Goal: Task Accomplishment & Management: Use online tool/utility

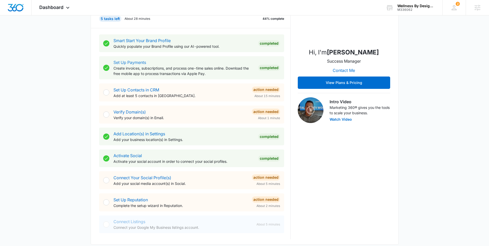
scroll to position [83, 0]
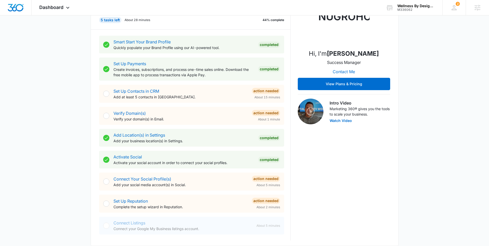
click at [69, 103] on div "Today is Thursday, August 14th Good afternoon, Tyler! Contacts You have no cont…" at bounding box center [244, 228] width 489 height 579
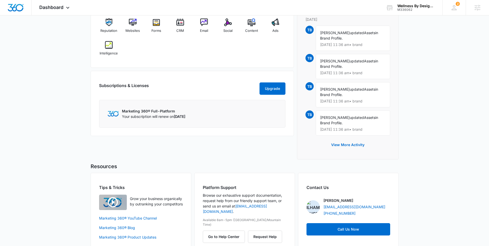
scroll to position [354, 0]
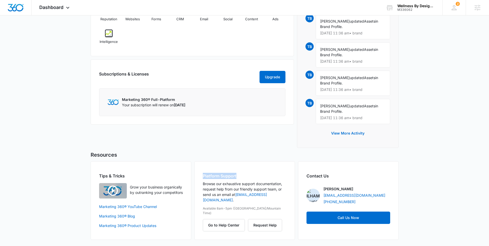
drag, startPoint x: 203, startPoint y: 175, endPoint x: 245, endPoint y: 174, distance: 42.4
click at [245, 174] on h2 "Platform Support" at bounding box center [245, 176] width 84 height 6
click at [224, 219] on button "Go to Help Center" at bounding box center [224, 225] width 42 height 12
drag, startPoint x: 201, startPoint y: 173, endPoint x: 243, endPoint y: 171, distance: 42.2
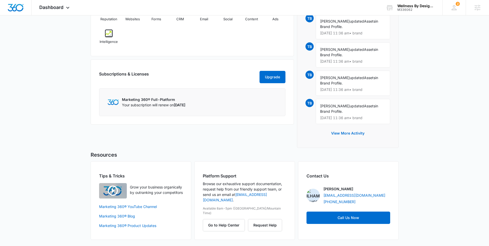
click at [243, 171] on div "Platform Support Browse our exhaustive support documentation, request help from…" at bounding box center [244, 200] width 101 height 79
click at [245, 174] on h2 "Platform Support" at bounding box center [245, 176] width 84 height 6
drag, startPoint x: 243, startPoint y: 174, endPoint x: 196, endPoint y: 176, distance: 47.0
click at [196, 176] on div "Platform Support Browse our exhaustive support documentation, request help from…" at bounding box center [244, 200] width 101 height 79
click at [199, 176] on div "Platform Support Browse our exhaustive support documentation, request help from…" at bounding box center [244, 200] width 101 height 79
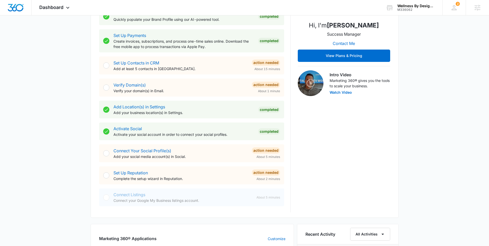
scroll to position [0, 0]
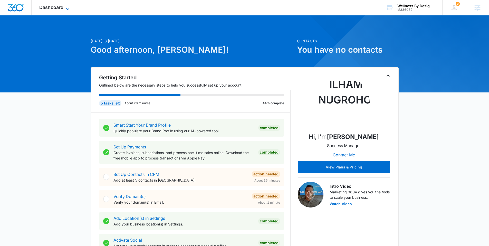
click at [49, 5] on span "Dashboard" at bounding box center [51, 7] width 24 height 5
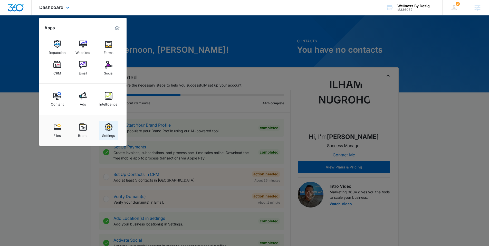
click at [106, 129] on img at bounding box center [109, 127] width 8 height 8
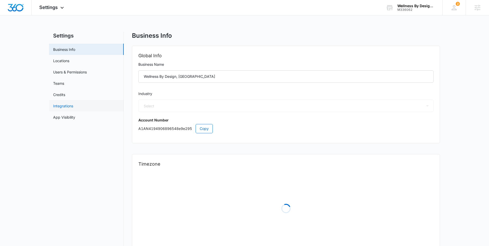
select select "13"
select select "US"
select select "America/Chicago"
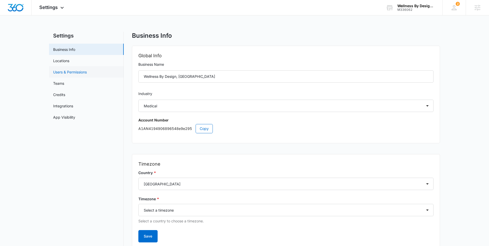
click at [73, 71] on link "Users & Permissions" at bounding box center [70, 71] width 34 height 5
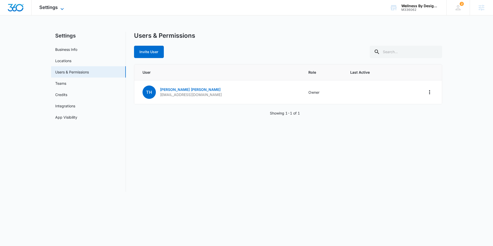
click at [43, 8] on span "Settings" at bounding box center [48, 7] width 18 height 5
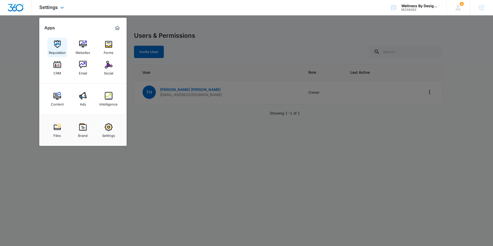
click at [56, 43] on img at bounding box center [57, 44] width 8 height 8
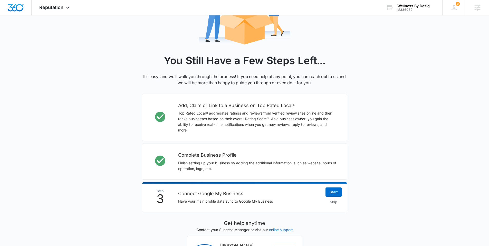
scroll to position [78, 0]
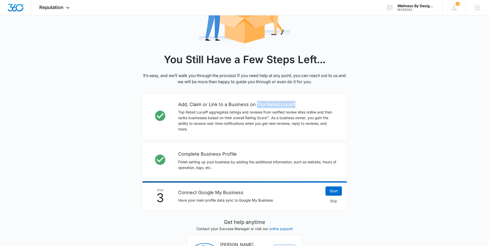
drag, startPoint x: 256, startPoint y: 103, endPoint x: 302, endPoint y: 102, distance: 46.7
click at [302, 102] on h2 "Add, Claim or Link to a Business on Top Rated Local®" at bounding box center [257, 104] width 159 height 7
click at [307, 105] on h2 "Add, Claim or Link to a Business on Top Rated Local®" at bounding box center [257, 104] width 159 height 7
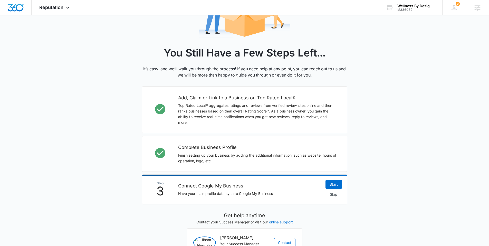
scroll to position [85, 0]
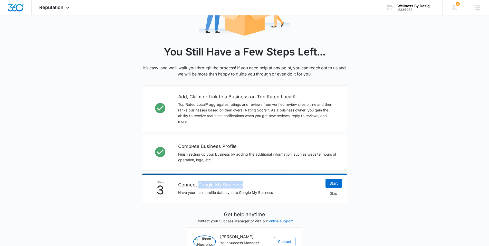
drag, startPoint x: 198, startPoint y: 184, endPoint x: 258, endPoint y: 185, distance: 60.4
click at [258, 185] on h2 "Connect Google My Business" at bounding box center [249, 184] width 142 height 7
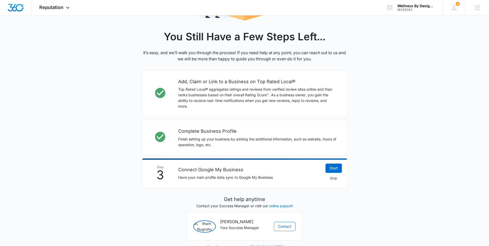
scroll to position [104, 0]
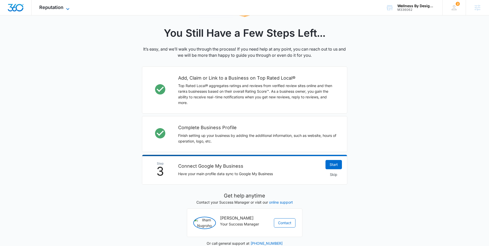
click at [53, 8] on span "Reputation" at bounding box center [51, 7] width 24 height 5
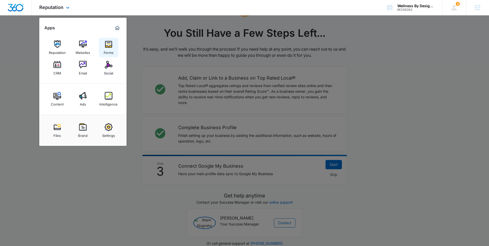
click at [108, 47] on img at bounding box center [109, 44] width 8 height 8
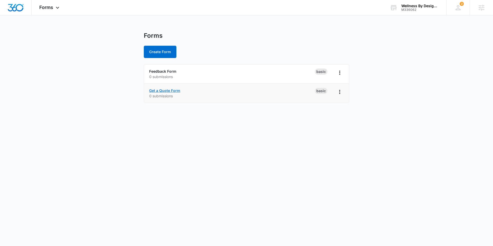
click at [162, 89] on link "Get a Quote Form" at bounding box center [164, 90] width 31 height 4
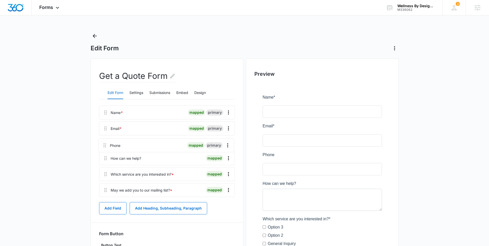
click at [105, 146] on div "Name * mapped primary Email * mapped primary Phone mapped primary How can we he…" at bounding box center [167, 152] width 136 height 93
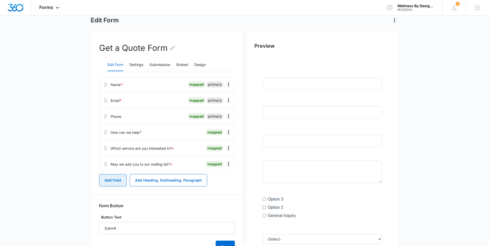
click at [111, 180] on button "Add Field" at bounding box center [112, 180] width 27 height 12
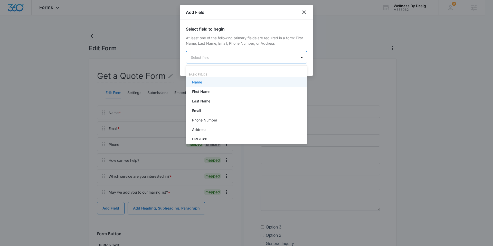
click at [218, 55] on body "Forms Apps Reputation Websites Forms CRM Email Social Content Ads Intelligence …" at bounding box center [246, 123] width 493 height 246
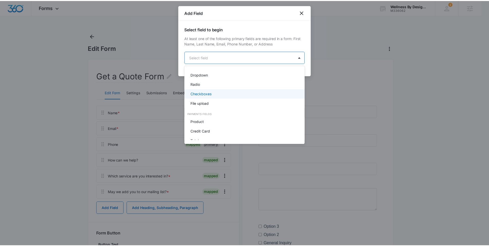
scroll to position [123, 0]
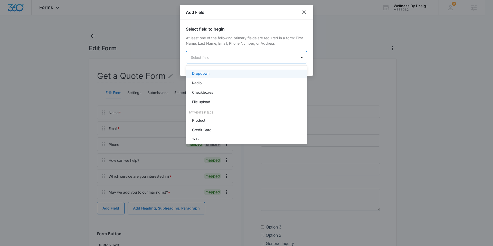
click at [305, 11] on div at bounding box center [246, 123] width 493 height 246
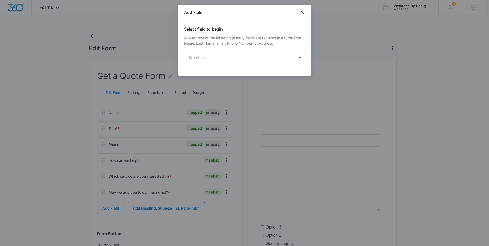
click at [301, 13] on icon "close" at bounding box center [302, 13] width 4 height 4
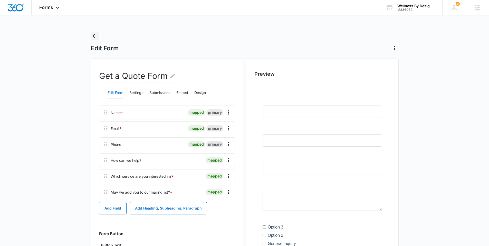
click at [95, 38] on icon "Back" at bounding box center [95, 36] width 6 height 6
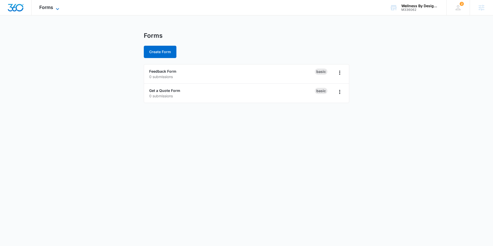
click at [47, 6] on span "Forms" at bounding box center [46, 7] width 14 height 5
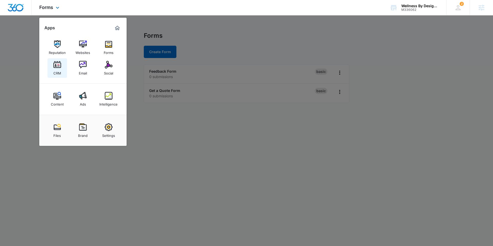
click at [56, 67] on img at bounding box center [57, 65] width 8 height 8
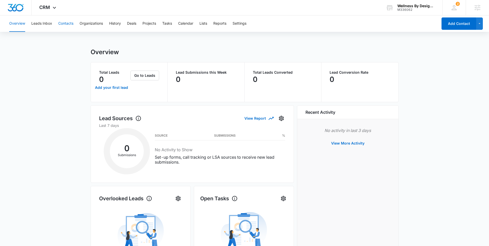
click at [67, 24] on button "Contacts" at bounding box center [65, 23] width 15 height 16
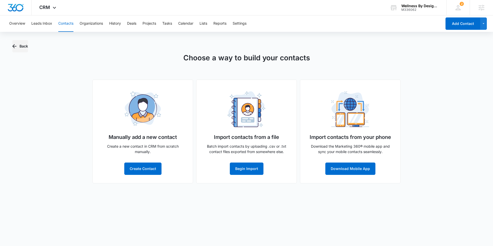
click at [23, 44] on button "Back" at bounding box center [20, 46] width 16 height 12
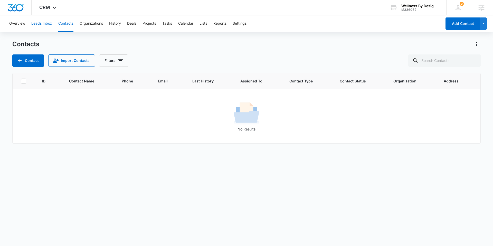
click at [43, 22] on button "Leads Inbox" at bounding box center [41, 23] width 21 height 16
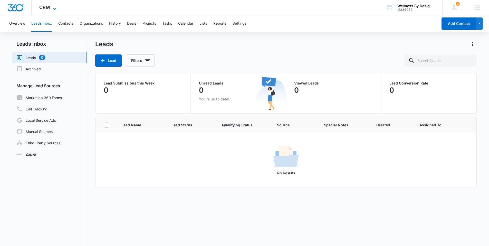
click at [47, 8] on span "CRM" at bounding box center [44, 7] width 11 height 5
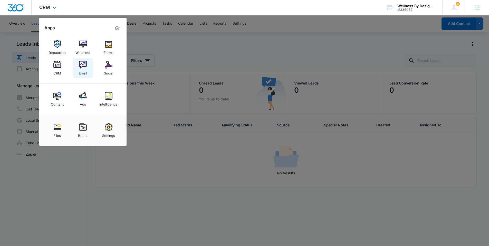
click at [83, 65] on img at bounding box center [83, 65] width 8 height 8
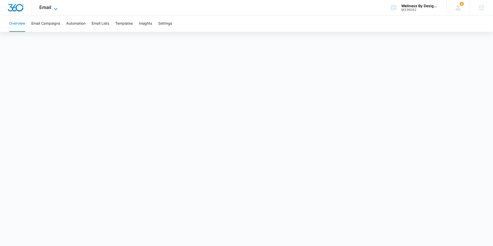
click at [43, 6] on span "Email" at bounding box center [45, 7] width 12 height 5
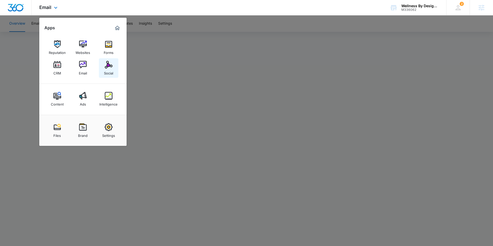
click at [109, 66] on img at bounding box center [109, 65] width 8 height 8
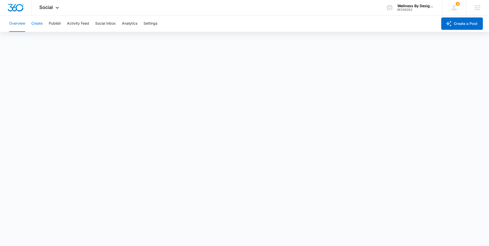
click at [39, 22] on button "Create" at bounding box center [36, 23] width 11 height 16
click at [48, 7] on span "Social" at bounding box center [46, 7] width 14 height 5
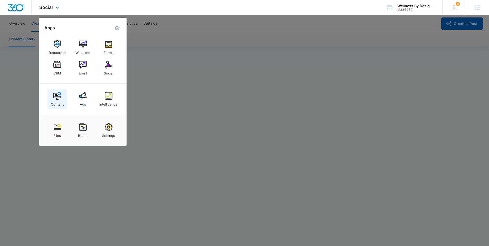
click at [55, 94] on img at bounding box center [57, 96] width 8 height 8
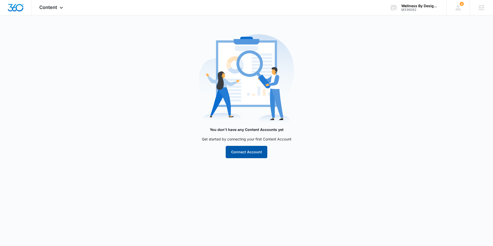
click at [242, 153] on button "Connect Account" at bounding box center [247, 152] width 42 height 12
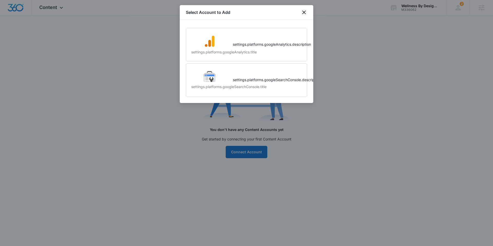
click at [304, 11] on icon "close" at bounding box center [304, 12] width 6 height 6
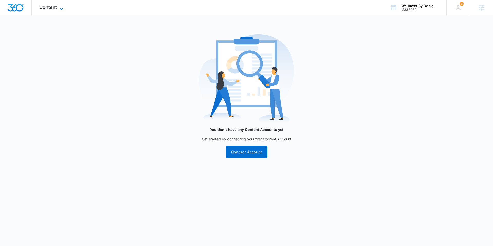
click at [49, 8] on span "Content" at bounding box center [48, 7] width 18 height 5
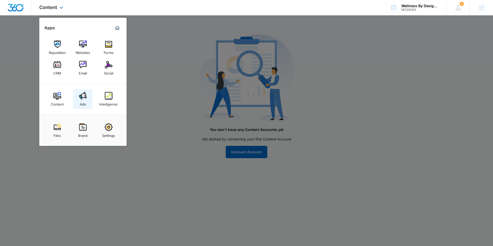
click at [81, 100] on div "Ads" at bounding box center [83, 103] width 6 height 7
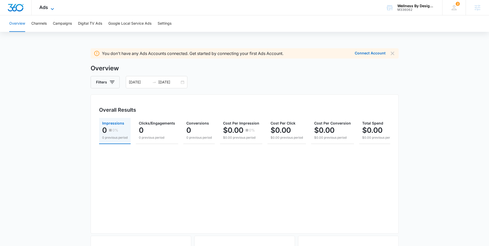
click at [45, 9] on span "Ads" at bounding box center [43, 7] width 9 height 5
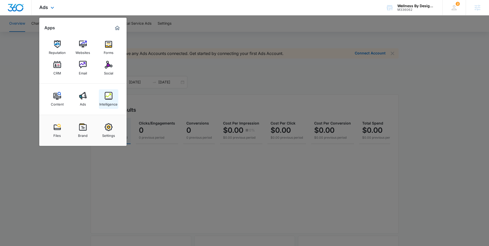
click at [109, 98] on img at bounding box center [109, 96] width 8 height 8
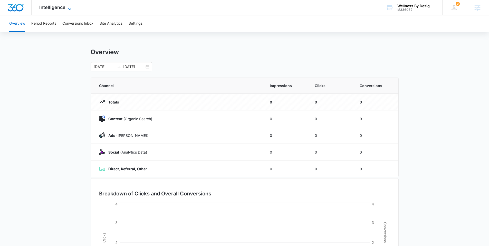
click at [56, 9] on span "Intelligence" at bounding box center [52, 7] width 26 height 5
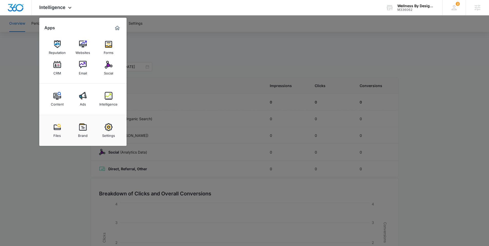
click at [149, 44] on div at bounding box center [244, 123] width 489 height 246
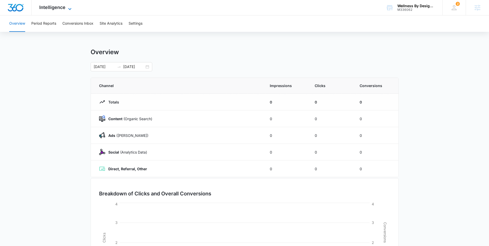
click at [55, 8] on span "Intelligence" at bounding box center [52, 7] width 26 height 5
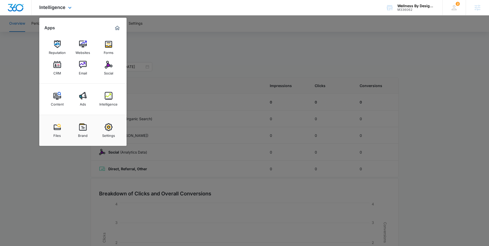
click at [119, 27] on img "Marketing 360® Dashboard" at bounding box center [117, 28] width 6 height 6
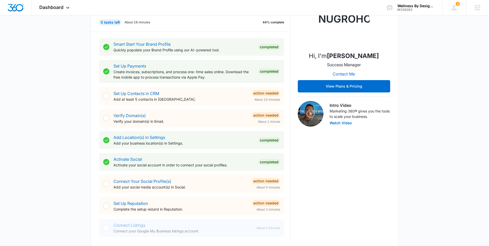
scroll to position [26, 0]
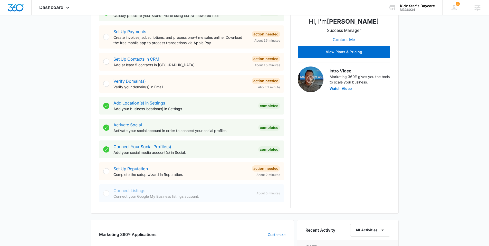
scroll to position [139, 0]
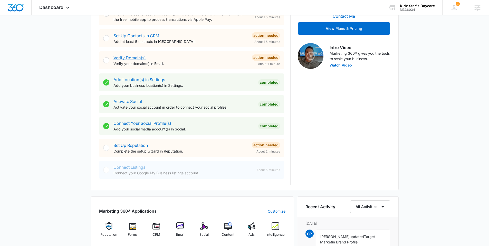
click at [135, 58] on link "Verify Domain(s)" at bounding box center [130, 57] width 32 height 5
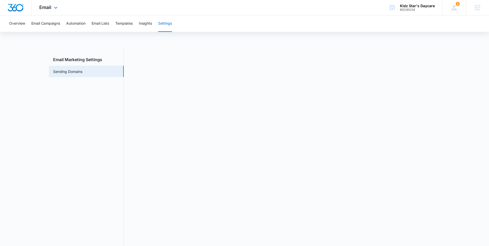
click at [21, 7] on img "Dashboard" at bounding box center [15, 8] width 16 height 8
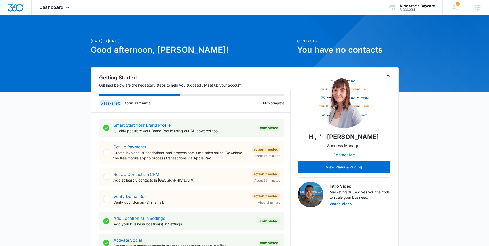
click at [231, 49] on h1 "Good afternoon, [PERSON_NAME]!" at bounding box center [192, 50] width 203 height 12
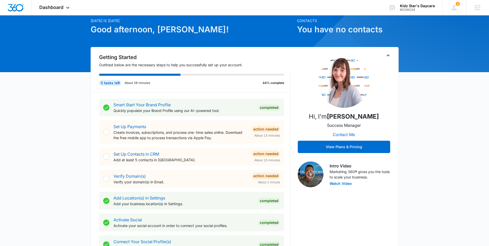
scroll to position [21, 0]
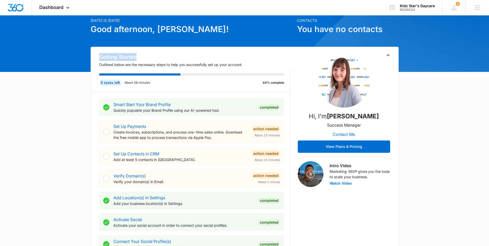
drag, startPoint x: 100, startPoint y: 56, endPoint x: 163, endPoint y: 59, distance: 63.0
click at [163, 59] on h2 "Getting Started" at bounding box center [195, 57] width 192 height 8
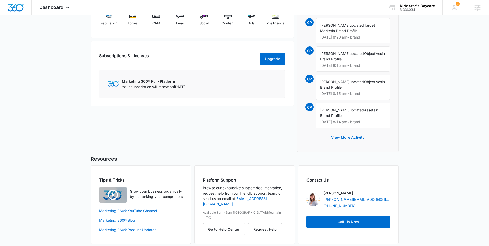
scroll to position [354, 0]
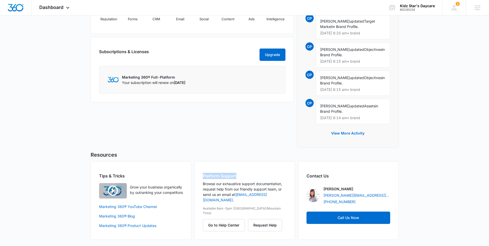
drag, startPoint x: 200, startPoint y: 176, endPoint x: 245, endPoint y: 175, distance: 44.9
click at [245, 175] on div "Platform Support Browse our exhaustive support documentation, request help from…" at bounding box center [244, 200] width 101 height 79
click at [245, 175] on h2 "Platform Support" at bounding box center [245, 176] width 84 height 6
click at [216, 219] on button "Go to Help Center" at bounding box center [224, 225] width 42 height 12
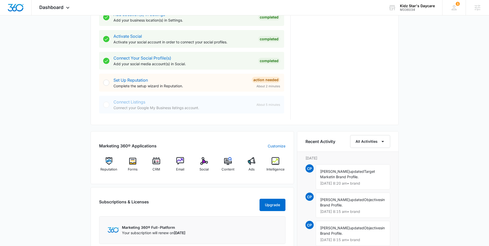
scroll to position [187, 0]
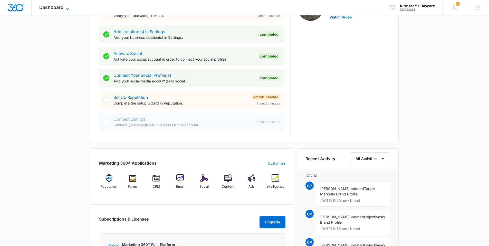
click at [52, 8] on span "Dashboard" at bounding box center [51, 7] width 24 height 5
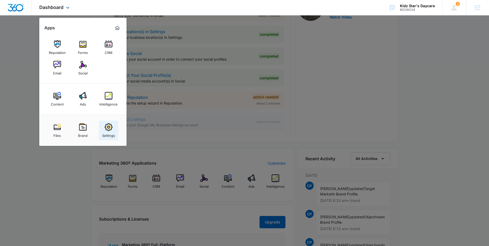
click at [109, 132] on div "Settings" at bounding box center [108, 134] width 13 height 7
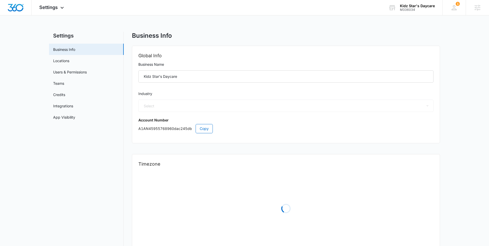
select select "27"
select select "US"
select select "America/New_York"
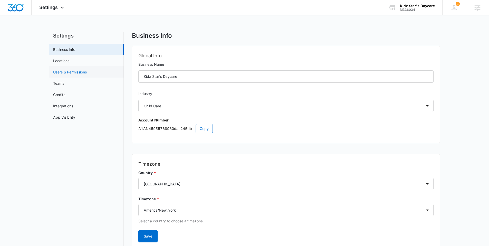
click at [72, 70] on link "Users & Permissions" at bounding box center [70, 71] width 34 height 5
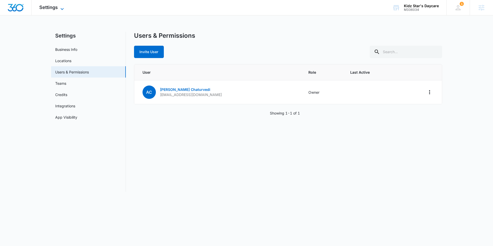
click at [51, 6] on span "Settings" at bounding box center [48, 7] width 18 height 5
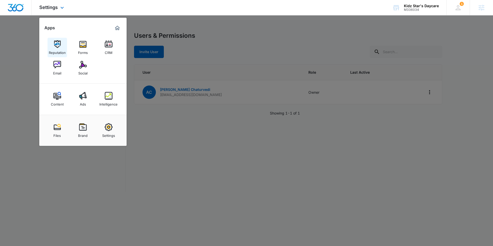
click at [59, 45] on img at bounding box center [57, 44] width 8 height 8
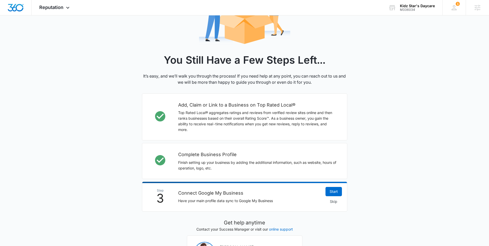
scroll to position [85, 0]
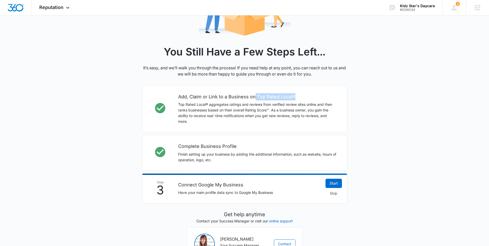
drag, startPoint x: 255, startPoint y: 96, endPoint x: 304, endPoint y: 97, distance: 49.1
click at [304, 97] on h2 "Add, Claim or Link to a Business on Top Rated Local®" at bounding box center [257, 96] width 159 height 7
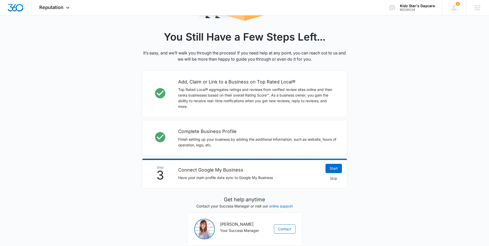
scroll to position [103, 0]
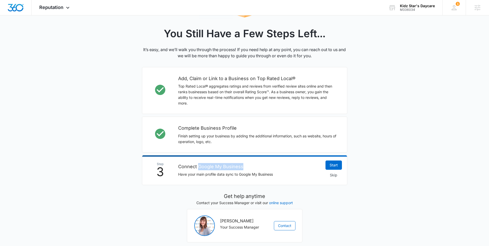
drag, startPoint x: 198, startPoint y: 166, endPoint x: 254, endPoint y: 165, distance: 55.7
click at [254, 165] on h2 "Connect Google My Business" at bounding box center [249, 166] width 142 height 7
click at [54, 6] on span "Reputation" at bounding box center [51, 7] width 24 height 5
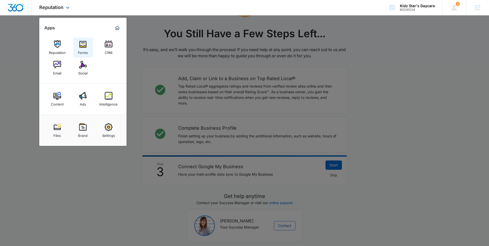
click at [83, 46] on img at bounding box center [83, 44] width 8 height 8
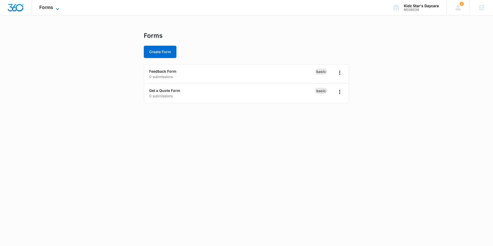
click at [50, 9] on span "Forms" at bounding box center [46, 7] width 14 height 5
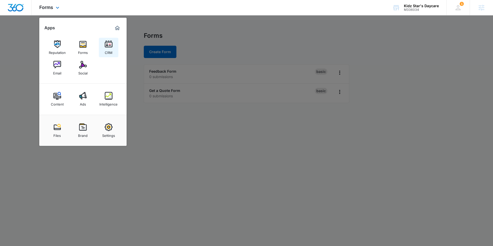
click at [108, 44] on img at bounding box center [109, 44] width 8 height 8
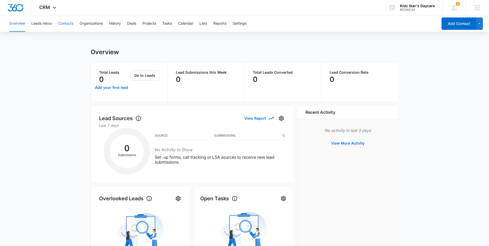
click at [65, 23] on button "Contacts" at bounding box center [65, 23] width 15 height 16
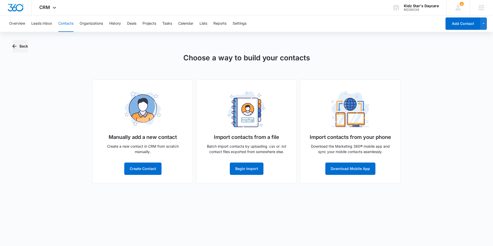
click at [25, 46] on button "Back" at bounding box center [20, 46] width 16 height 12
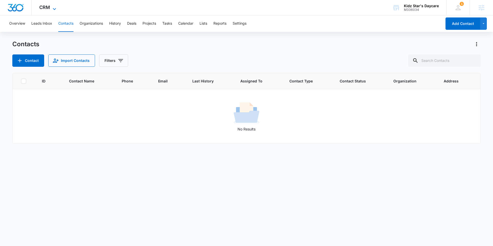
click at [46, 7] on span "CRM" at bounding box center [44, 7] width 11 height 5
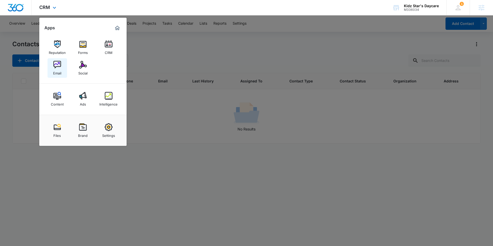
click at [55, 69] on div "Email" at bounding box center [57, 72] width 8 height 7
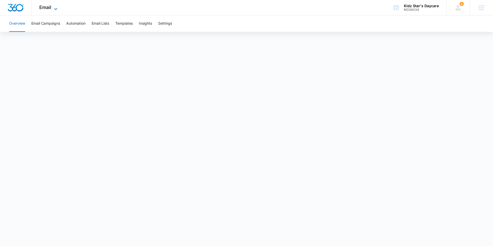
click at [44, 6] on span "Email" at bounding box center [45, 7] width 12 height 5
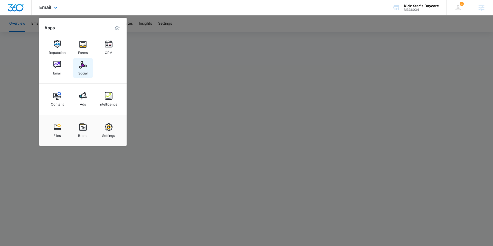
click at [84, 66] on img at bounding box center [83, 65] width 8 height 8
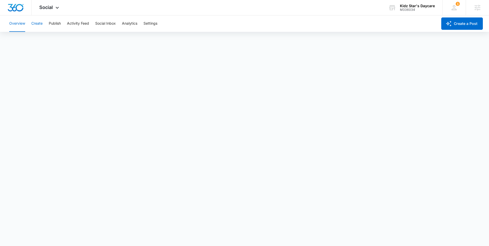
click at [37, 24] on button "Create" at bounding box center [36, 23] width 11 height 16
click at [48, 8] on span "Social" at bounding box center [46, 7] width 14 height 5
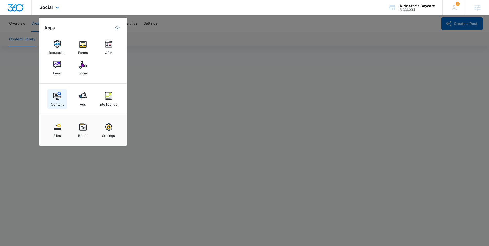
click at [60, 97] on img at bounding box center [57, 96] width 8 height 8
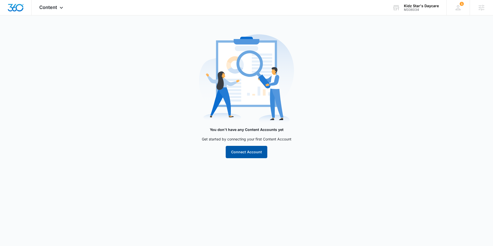
click at [241, 153] on button "Connect Account" at bounding box center [247, 152] width 42 height 12
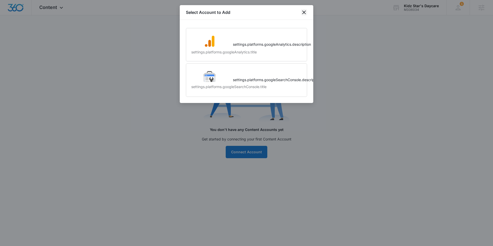
click at [303, 10] on icon "close" at bounding box center [304, 12] width 6 height 6
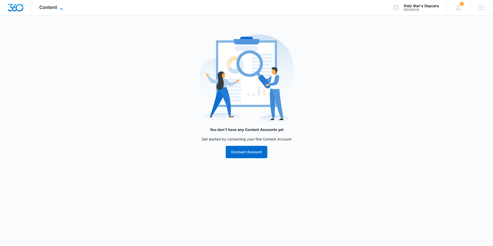
click at [44, 6] on span "Content" at bounding box center [48, 7] width 18 height 5
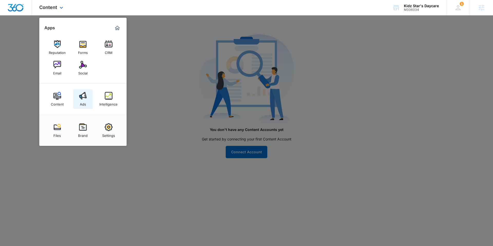
click at [82, 98] on img at bounding box center [83, 96] width 8 height 8
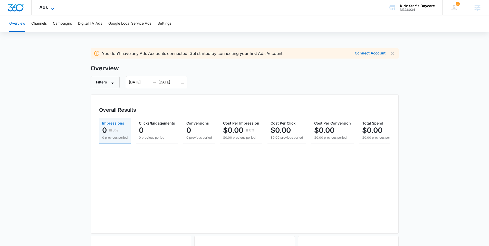
click at [46, 6] on span "Ads" at bounding box center [43, 7] width 9 height 5
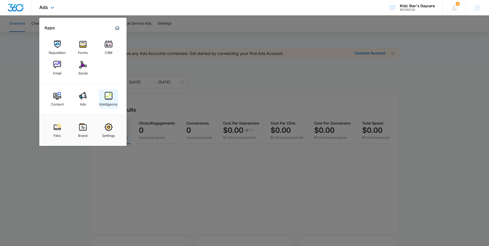
click at [106, 98] on img at bounding box center [109, 96] width 8 height 8
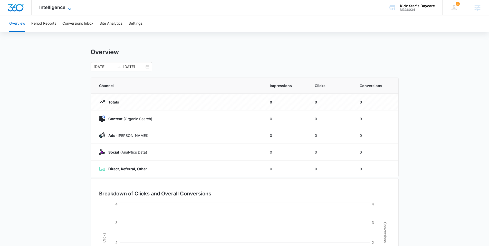
click at [61, 9] on span "Intelligence" at bounding box center [52, 7] width 26 height 5
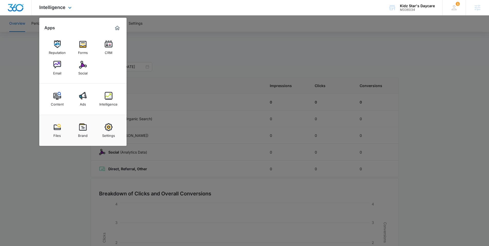
click at [117, 27] on img "Marketing 360® Dashboard" at bounding box center [117, 28] width 6 height 6
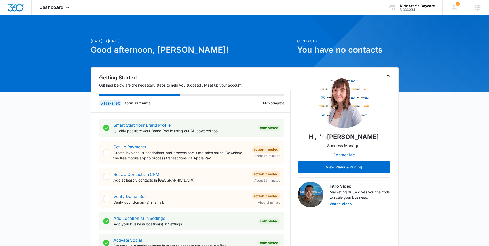
click at [133, 195] on link "Verify Domain(s)" at bounding box center [130, 196] width 32 height 5
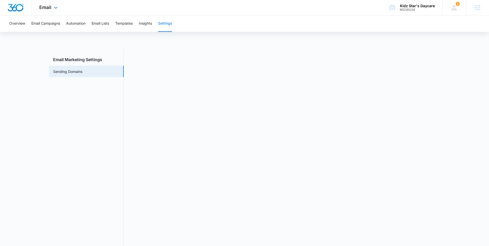
click at [25, 10] on div at bounding box center [16, 7] width 32 height 15
click at [15, 7] on img "Dashboard" at bounding box center [15, 8] width 16 height 8
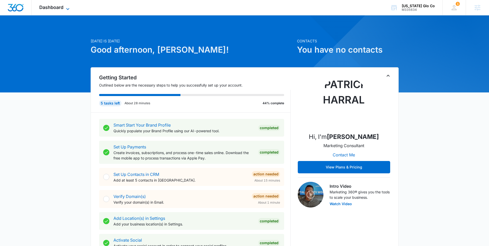
click at [43, 8] on span "Dashboard" at bounding box center [51, 7] width 24 height 5
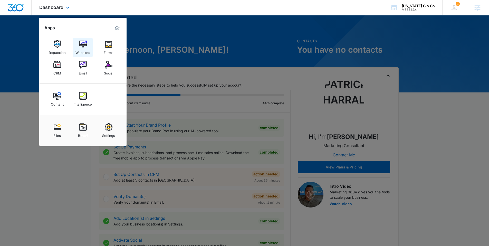
click at [84, 46] on img at bounding box center [83, 44] width 8 height 8
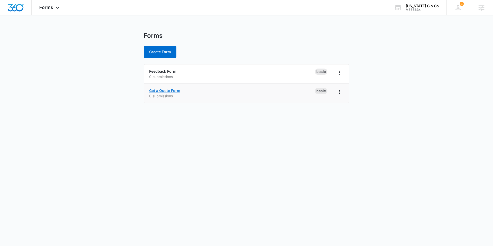
click at [172, 90] on link "Get a Quote Form" at bounding box center [164, 90] width 31 height 4
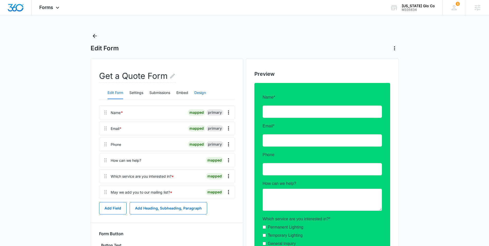
click at [198, 94] on button "Design" at bounding box center [200, 93] width 12 height 12
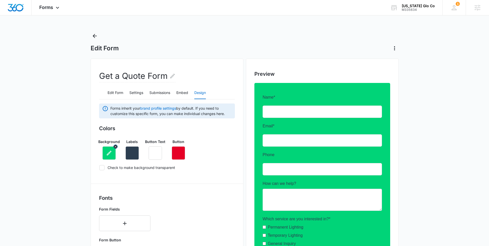
click at [106, 153] on button "button" at bounding box center [108, 152] width 13 height 13
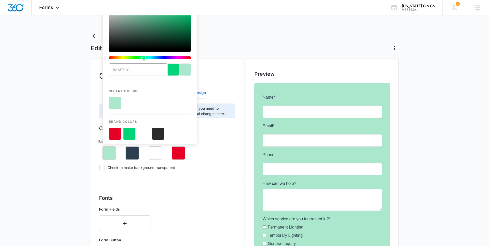
type input "#aae7cc"
click at [113, 101] on button "color-picker-container" at bounding box center [115, 103] width 12 height 12
click at [64, 110] on main "Edit Form Get a Quote Form Edit Form Settings Submissions Embed Design Forms in…" at bounding box center [244, 224] width 489 height 385
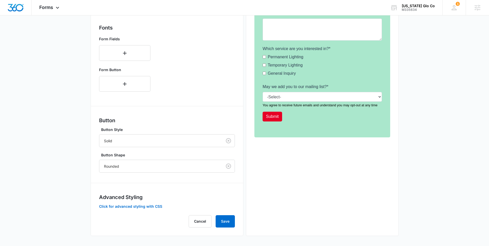
scroll to position [171, 0]
click at [225, 221] on button "Save" at bounding box center [225, 221] width 19 height 12
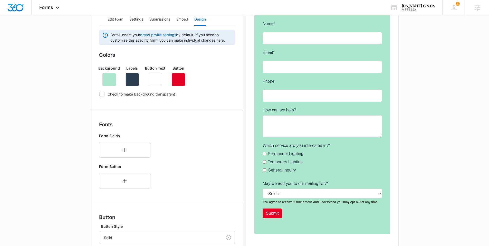
scroll to position [15, 0]
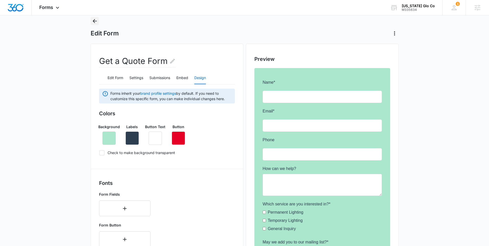
click at [93, 20] on icon "Back" at bounding box center [95, 21] width 6 height 6
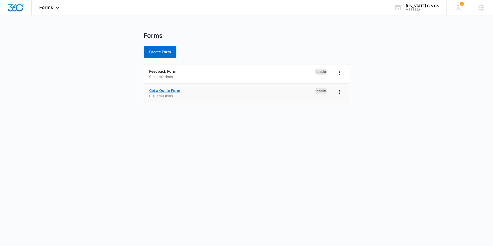
click at [154, 91] on link "Get a Quote Form" at bounding box center [164, 90] width 31 height 4
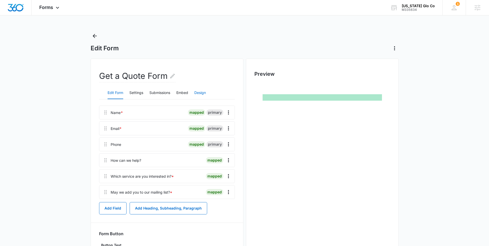
click at [198, 92] on button "Design" at bounding box center [200, 93] width 12 height 12
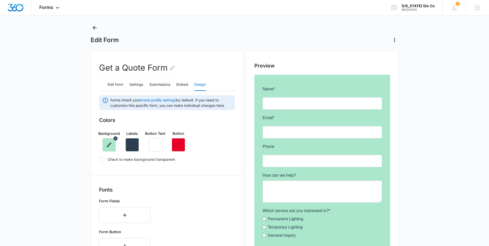
scroll to position [9, 0]
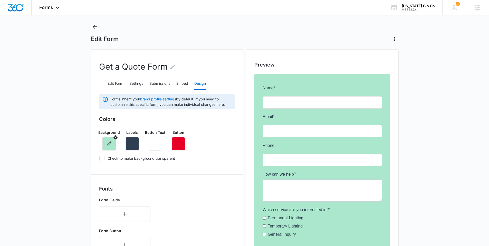
click at [108, 144] on icon "button" at bounding box center [109, 144] width 6 height 6
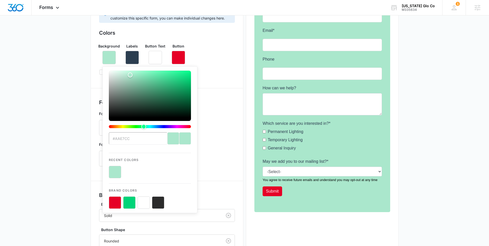
scroll to position [105, 0]
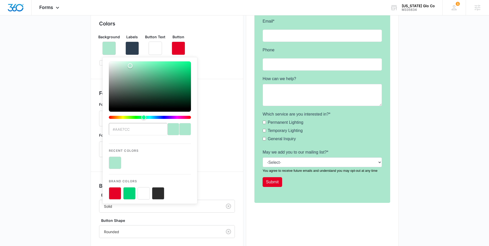
click at [114, 162] on button "color-picker-container" at bounding box center [115, 163] width 12 height 12
click at [212, 47] on div "Background #aae7cc Recent Colors Brand Colors Labels Button Text Button" at bounding box center [167, 42] width 136 height 25
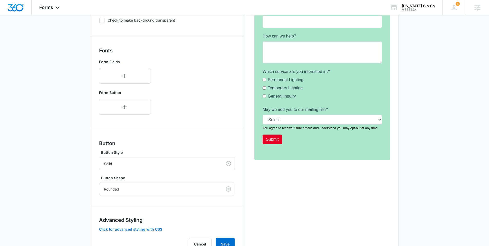
scroll to position [171, 0]
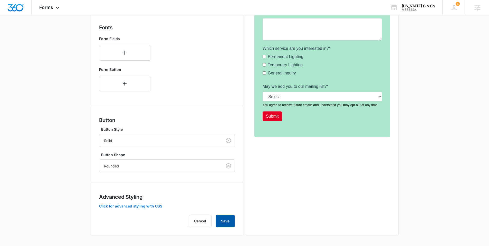
click at [226, 223] on button "Save" at bounding box center [225, 221] width 19 height 12
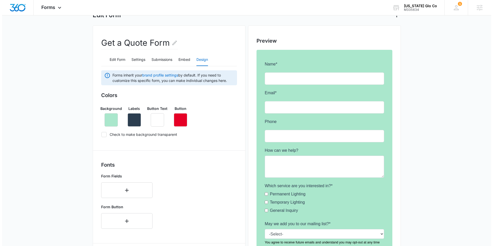
scroll to position [0, 0]
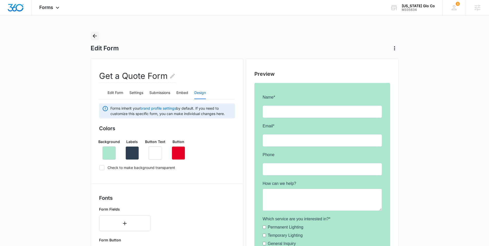
click at [95, 38] on icon "Back" at bounding box center [95, 36] width 6 height 6
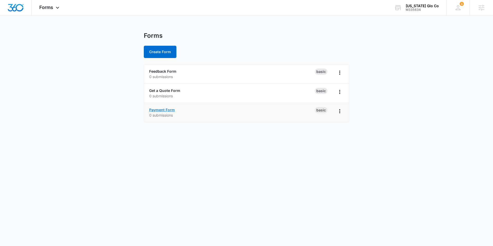
click at [168, 108] on link "Payment Form" at bounding box center [162, 110] width 26 height 4
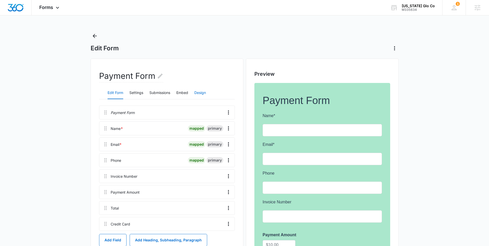
click at [203, 93] on button "Design" at bounding box center [200, 93] width 12 height 12
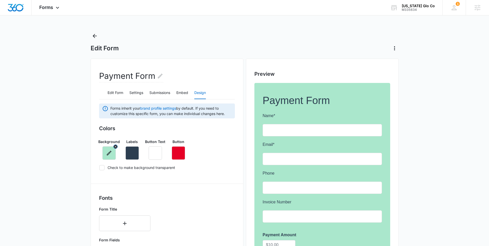
click at [109, 154] on icon "button" at bounding box center [109, 153] width 5 height 5
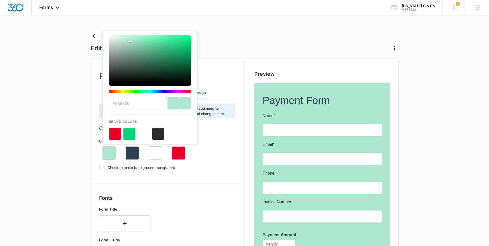
click at [135, 103] on input "#aae7cc" at bounding box center [138, 103] width 59 height 12
click at [134, 103] on input "#aae7cc" at bounding box center [138, 103] width 59 height 12
type input "#f0f0f0"
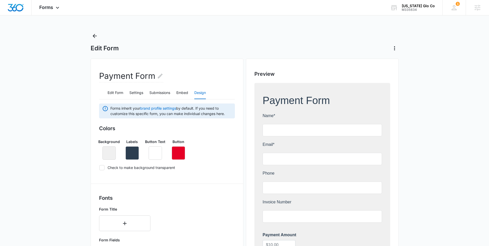
click at [64, 151] on main "Edit Form Payment Form Edit Form Settings Submissions Embed Design Forms inheri…" at bounding box center [244, 240] width 489 height 416
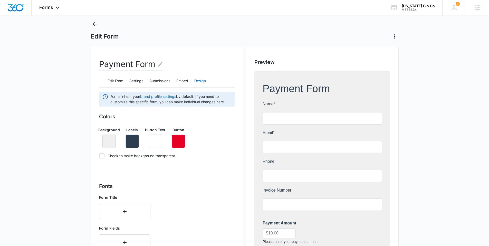
scroll to position [24, 0]
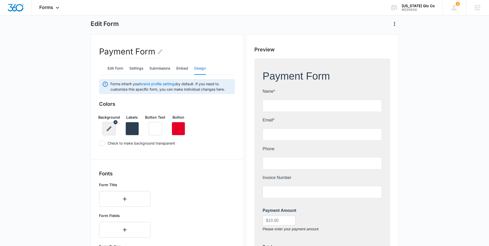
click at [108, 129] on icon "button" at bounding box center [109, 129] width 6 height 6
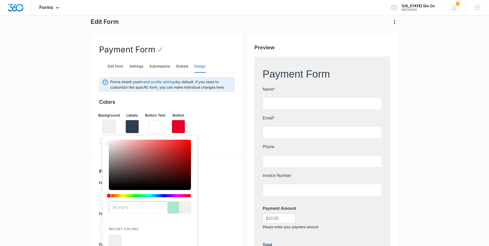
click at [76, 137] on main "Edit Form Payment Form Edit Form Settings Submissions Embed Design Forms inheri…" at bounding box center [244, 213] width 489 height 416
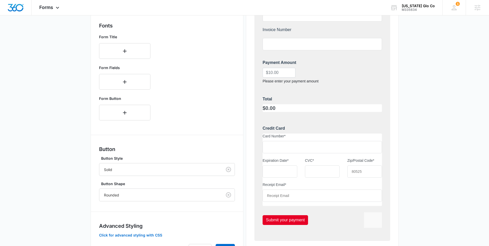
scroll to position [201, 0]
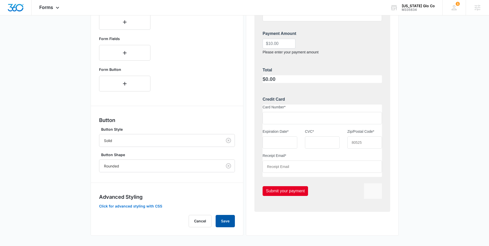
click at [224, 223] on button "Save" at bounding box center [225, 221] width 19 height 12
